Goal: Go to known website: Go to known website

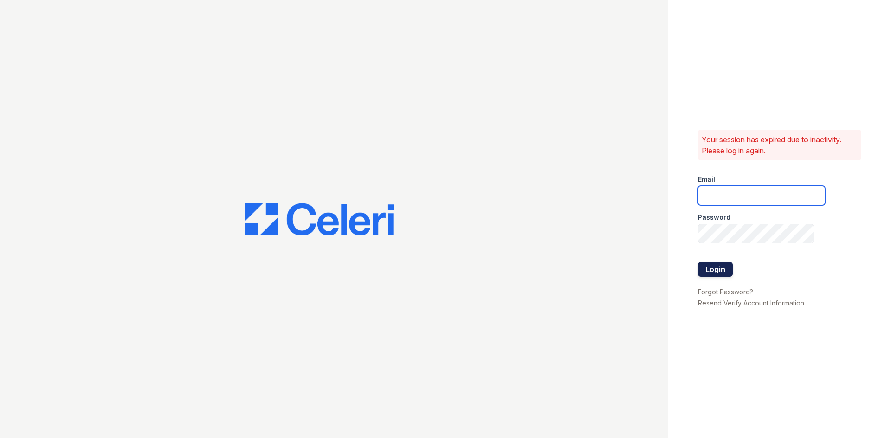
type input "estrella.pm@cafmanagement.com"
click at [703, 271] on button "Login" at bounding box center [715, 269] width 35 height 15
